Goal: Information Seeking & Learning: Learn about a topic

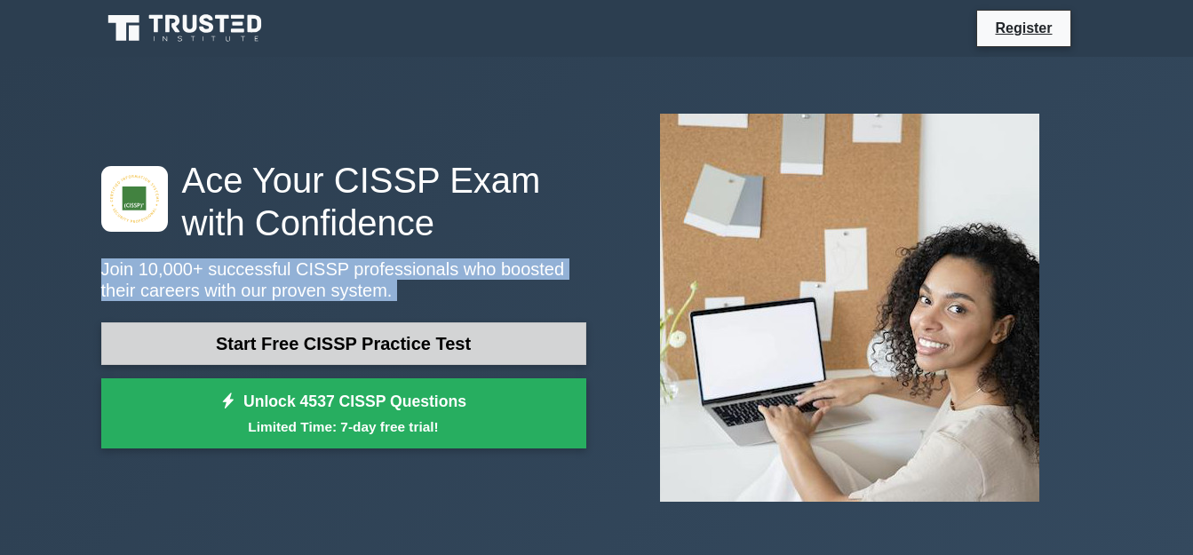
drag, startPoint x: 0, startPoint y: 0, endPoint x: 464, endPoint y: 349, distance: 580.2
click at [464, 349] on div "Ace Your CISSP Exam with Confidence Join 10,000+ successful CISSP professionals…" at bounding box center [344, 308] width 506 height 299
click at [464, 349] on link "Start Free CISSP Practice Test" at bounding box center [343, 343] width 485 height 43
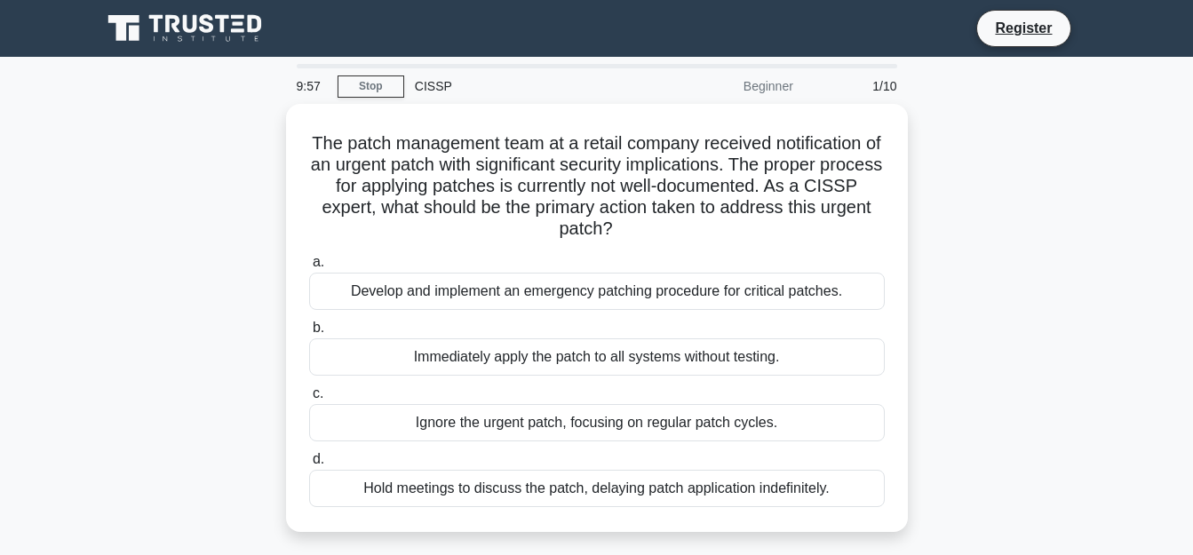
click at [501, 321] on label "b. Immediately apply the patch to all systems without testing." at bounding box center [596, 346] width 575 height 59
click at [309, 322] on input "b. Immediately apply the patch to all systems without testing." at bounding box center [309, 328] width 0 height 12
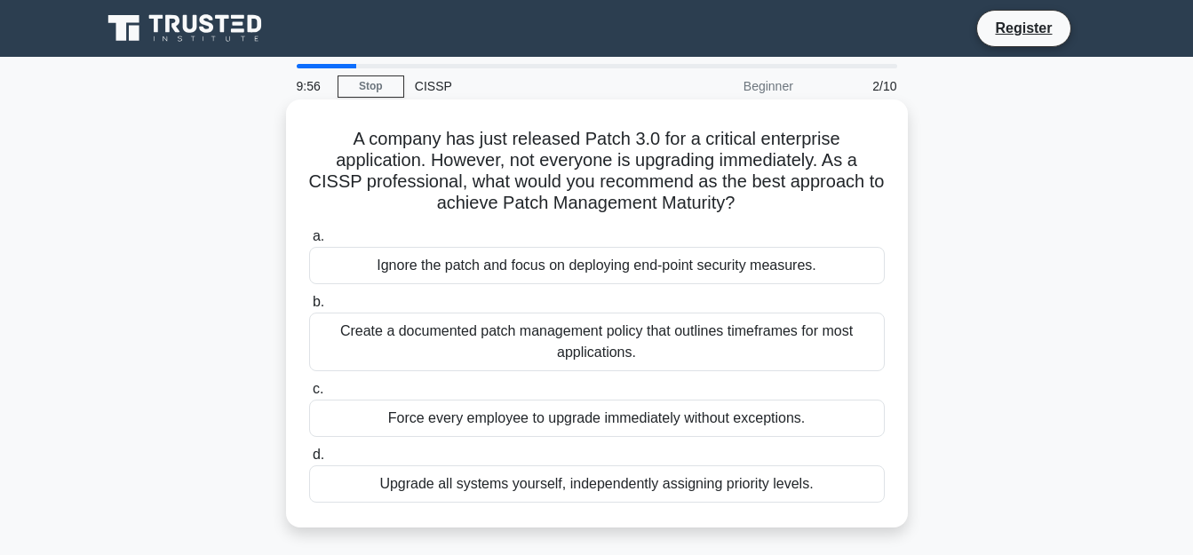
click at [515, 321] on div "Create a documented patch management policy that outlines timeframes for most a…" at bounding box center [596, 342] width 575 height 59
click at [309, 308] on input "b. Create a documented patch management policy that outlines timeframes for mos…" at bounding box center [309, 303] width 0 height 12
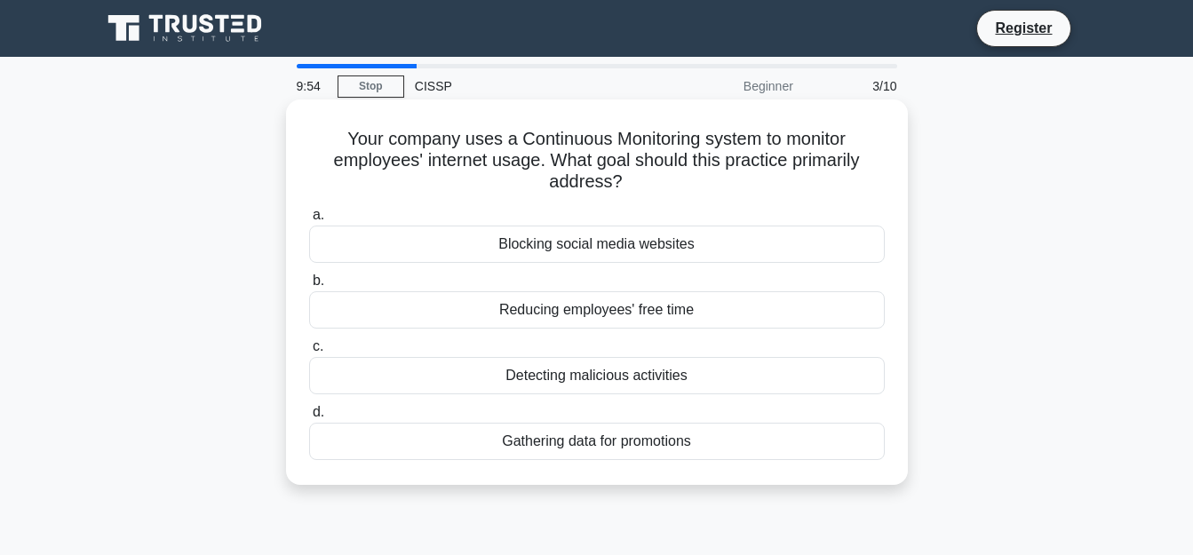
click at [724, 253] on div "Blocking social media websites" at bounding box center [596, 244] width 575 height 37
click at [309, 221] on input "a. Blocking social media websites" at bounding box center [309, 216] width 0 height 12
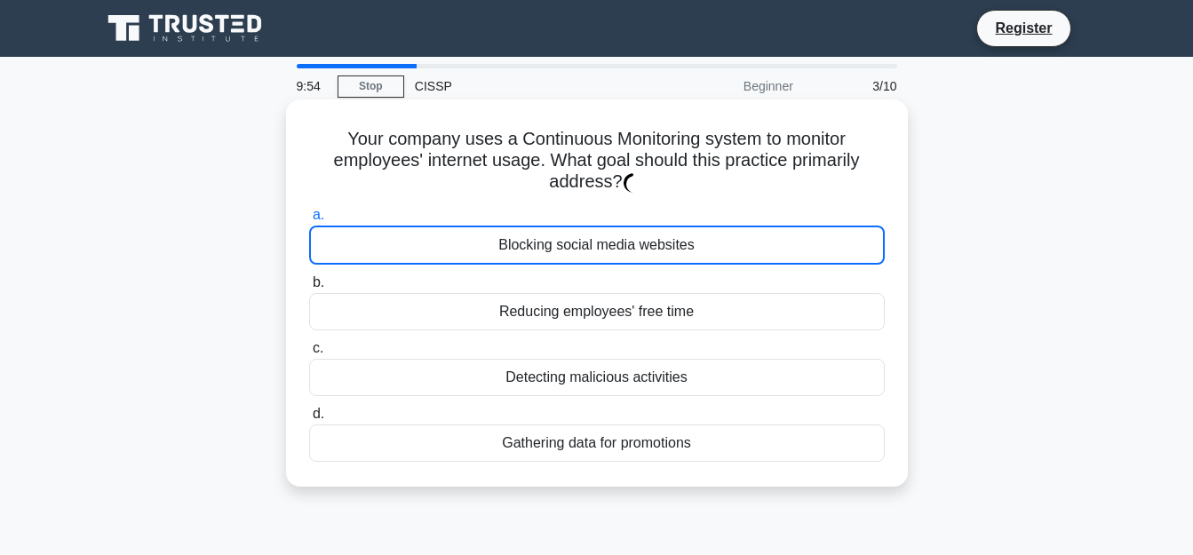
click at [724, 253] on div "Blocking social media websites" at bounding box center [596, 245] width 575 height 39
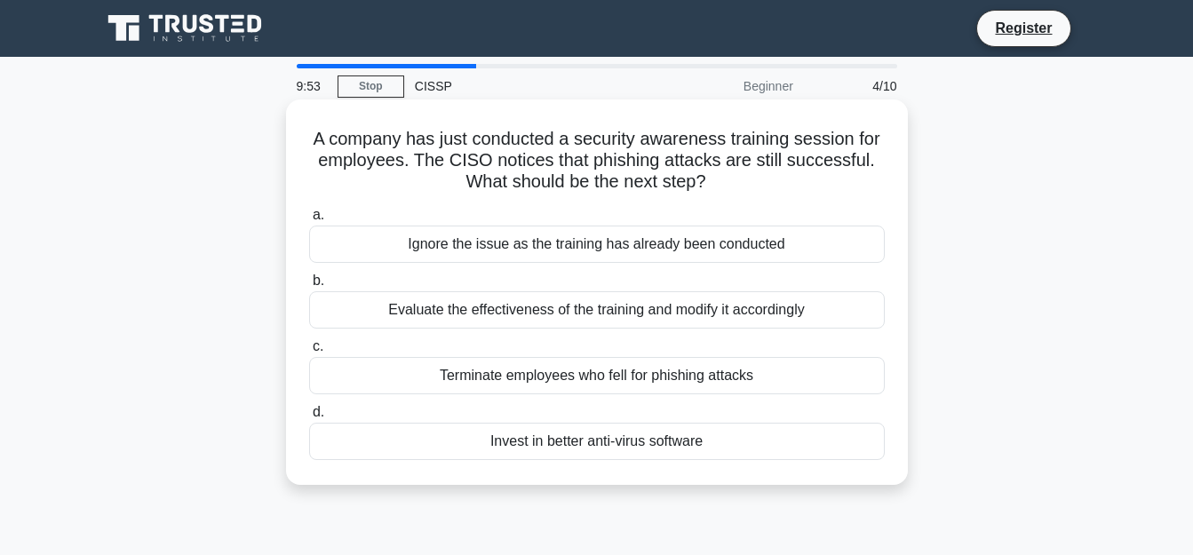
drag, startPoint x: 678, startPoint y: 253, endPoint x: 826, endPoint y: 162, distance: 173.5
click at [681, 251] on div "Ignore the issue as the training has already been conducted" at bounding box center [596, 244] width 575 height 37
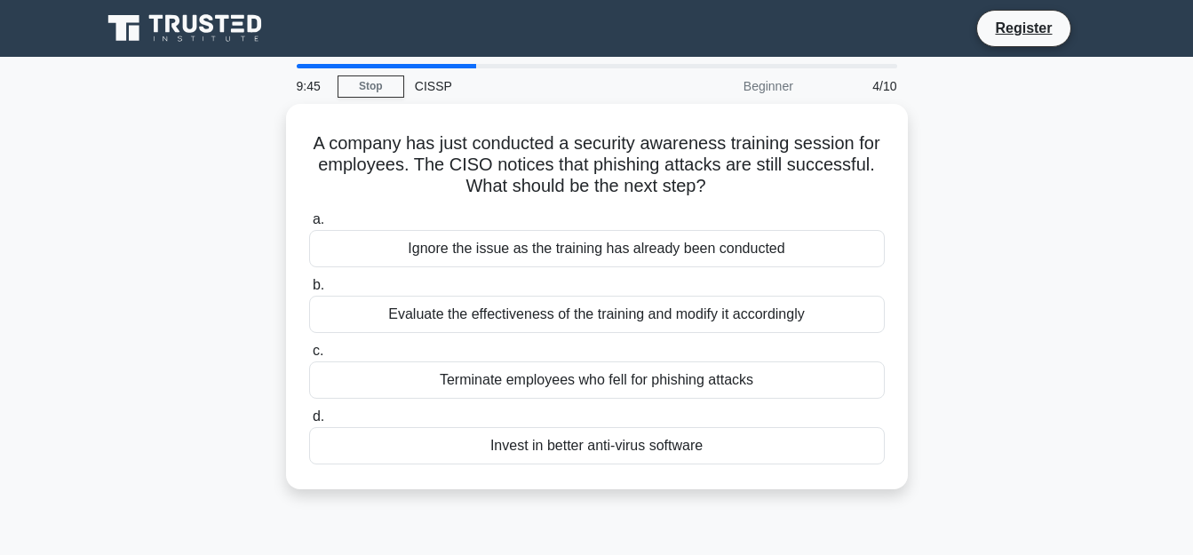
click at [973, 204] on div "A company has just conducted a security awareness training session for employee…" at bounding box center [597, 307] width 1012 height 407
click at [373, 83] on link "Stop" at bounding box center [370, 86] width 67 height 22
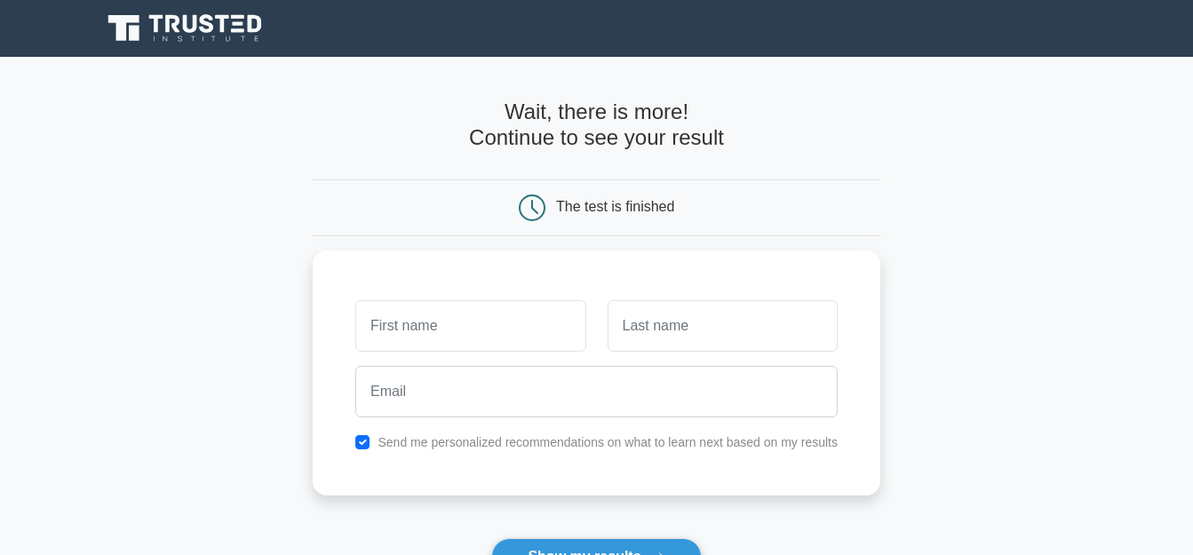
click at [412, 215] on div "Wait, there is more! Continue to see your result The test is finished" at bounding box center [596, 376] width 567 height 639
click at [417, 218] on div "The test is finished" at bounding box center [597, 207] width 378 height 27
click at [407, 186] on div "The test is finished" at bounding box center [596, 207] width 567 height 57
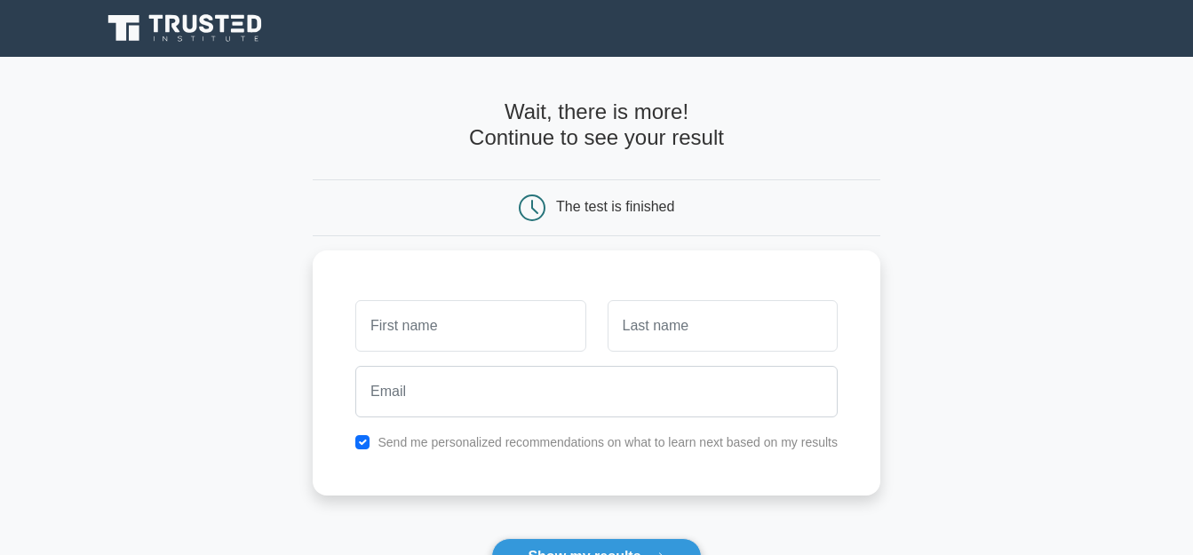
click at [407, 186] on div "The test is finished" at bounding box center [596, 207] width 567 height 57
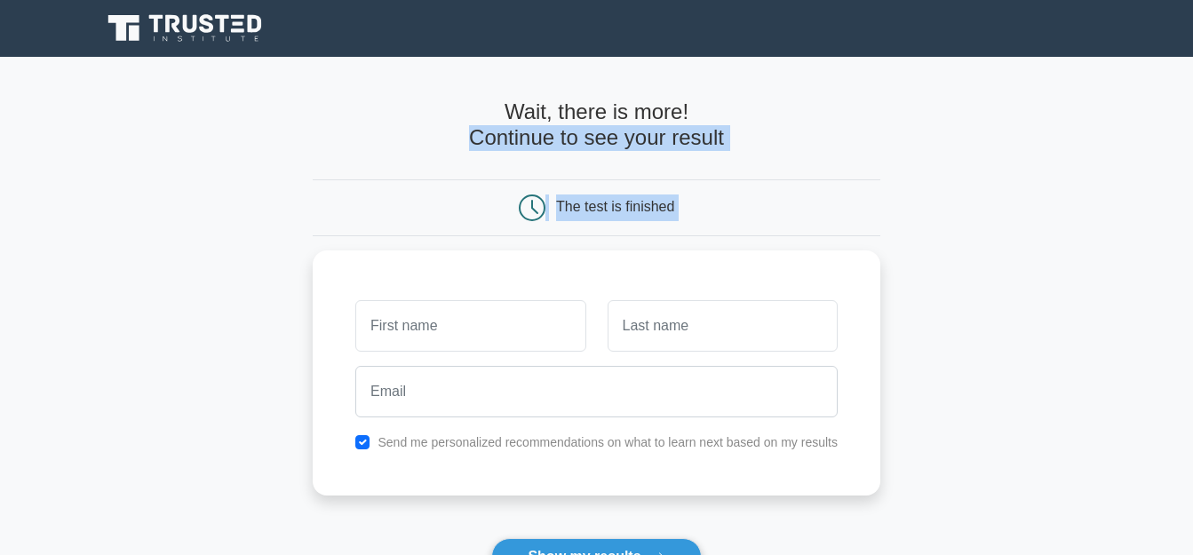
drag, startPoint x: 407, startPoint y: 186, endPoint x: 365, endPoint y: 130, distance: 69.8
click at [365, 130] on form "Wait, there is more! Continue to see your result The test is finished and the" at bounding box center [596, 376] width 567 height 554
